Goal: Go to known website: Go to known website

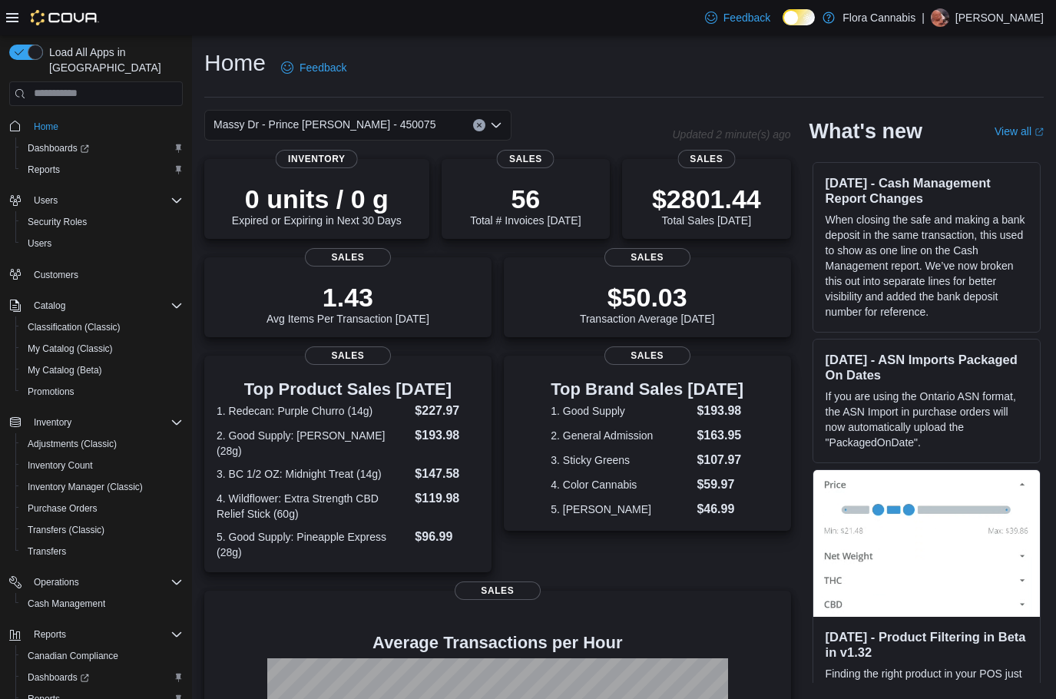
scroll to position [200, 0]
